Goal: Transaction & Acquisition: Book appointment/travel/reservation

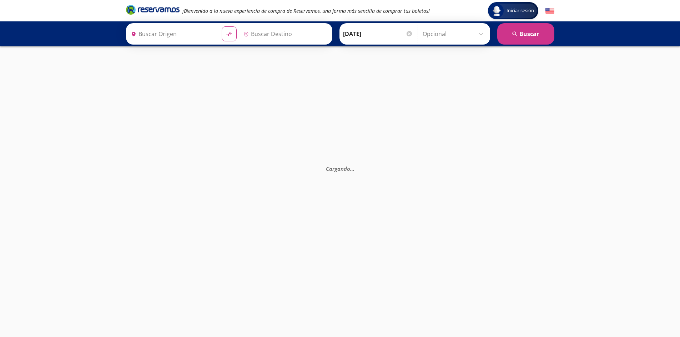
type input "[GEOGRAPHIC_DATA], [GEOGRAPHIC_DATA]"
type input "Santiago de Querétaro, [GEOGRAPHIC_DATA]"
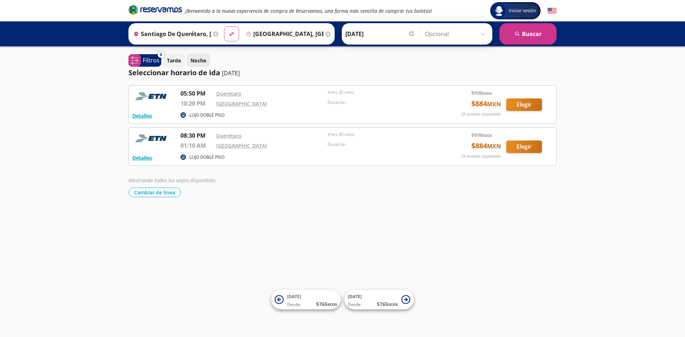
click at [196, 59] on p "Noche" at bounding box center [199, 60] width 16 height 7
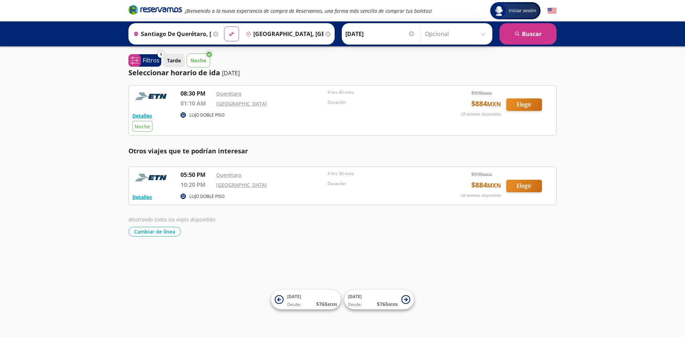
click at [173, 61] on p "Tarde" at bounding box center [174, 60] width 14 height 7
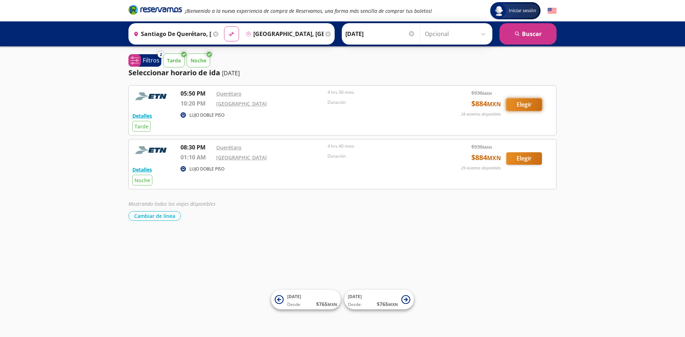
click at [524, 105] on button "Elegir" at bounding box center [524, 104] width 36 height 12
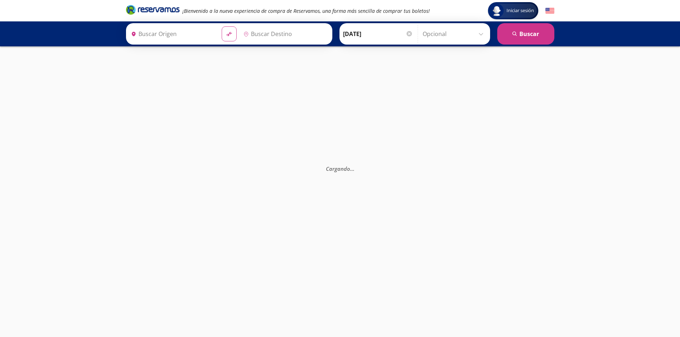
type input "Santiago de Querétaro, [GEOGRAPHIC_DATA]"
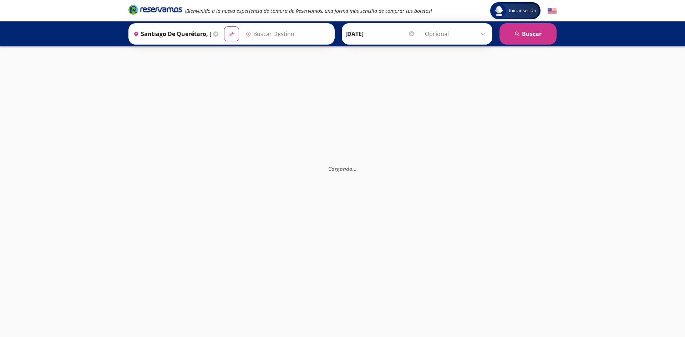
type input "[GEOGRAPHIC_DATA], [GEOGRAPHIC_DATA]"
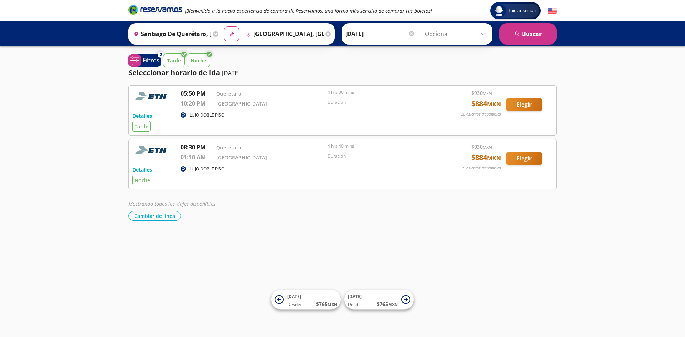
click at [182, 53] on icon at bounding box center [183, 54] width 5 height 5
click at [180, 62] on p "Tarde" at bounding box center [174, 60] width 14 height 7
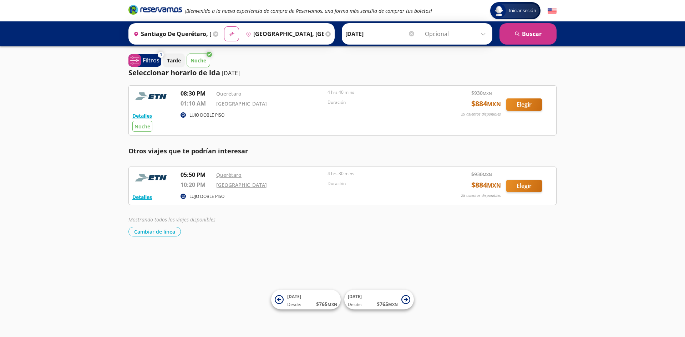
click at [201, 62] on p "Noche" at bounding box center [199, 60] width 16 height 7
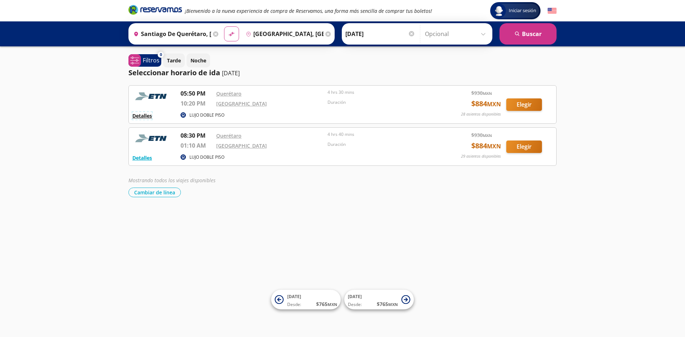
click at [146, 116] on button "Detalles" at bounding box center [142, 115] width 20 height 7
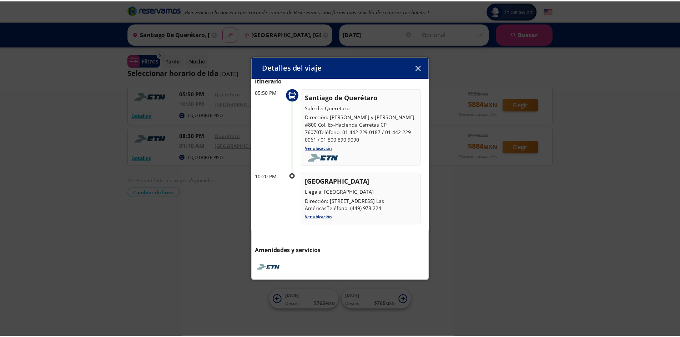
scroll to position [34, 0]
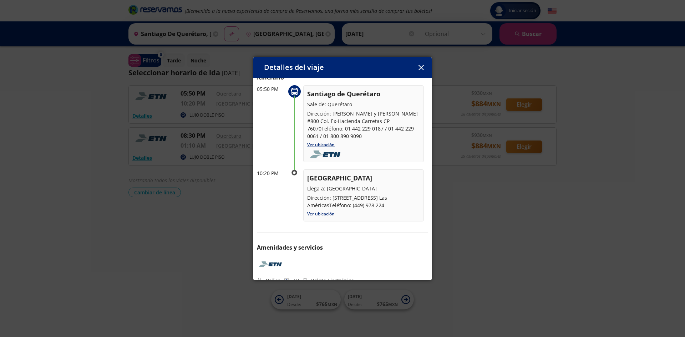
click at [178, 271] on div "Detalles del viaje Salida: [DATE] 4 hrs 30 mins llega: [DATE] Itinerario 05:50 …" at bounding box center [342, 168] width 685 height 337
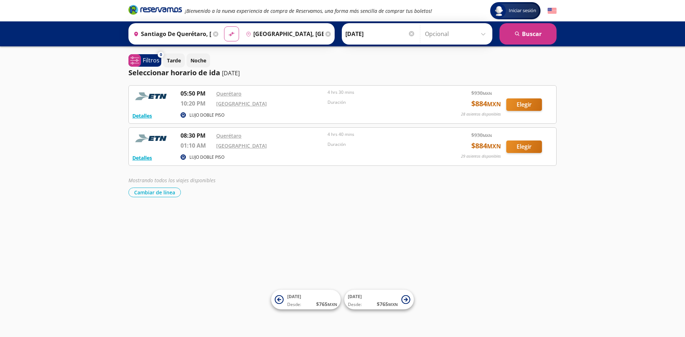
click at [388, 223] on div "Iniciar sesión Iniciar sesión ¡Bienvenido a la nueva experiencia de compra de R…" at bounding box center [342, 168] width 685 height 337
click at [167, 192] on button "Cambiar de línea" at bounding box center [154, 193] width 52 height 10
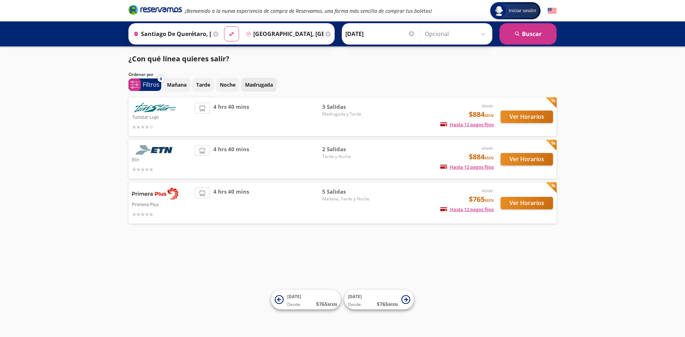
click at [257, 87] on p "Madrugada" at bounding box center [259, 84] width 28 height 7
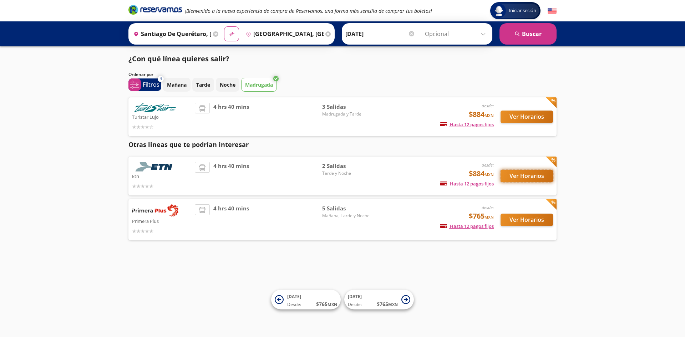
click at [520, 174] on button "Ver Horarios" at bounding box center [527, 176] width 52 height 12
click at [177, 87] on p "Mañana" at bounding box center [177, 84] width 20 height 7
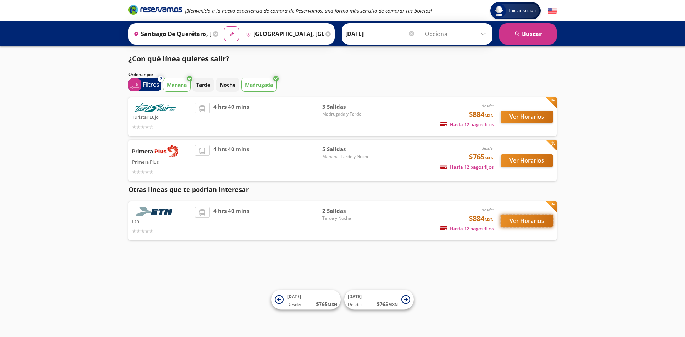
click at [510, 225] on button "Ver Horarios" at bounding box center [527, 221] width 52 height 12
click at [530, 118] on button "Ver Horarios" at bounding box center [527, 117] width 52 height 12
click at [532, 160] on button "Ver Horarios" at bounding box center [527, 161] width 52 height 12
